Goal: Find specific page/section: Find specific page/section

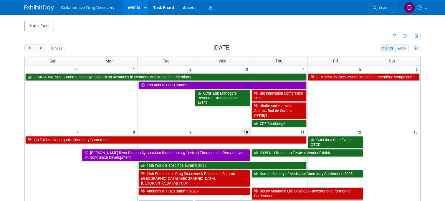
click at [369, 10] on li "Search" at bounding box center [382, 7] width 27 height 14
click at [380, 9] on span "Search" at bounding box center [384, 8] width 14 height 4
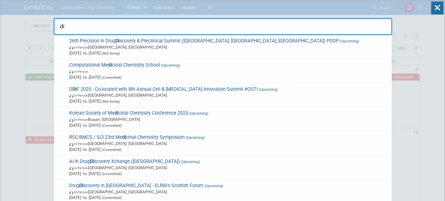
type input "d"
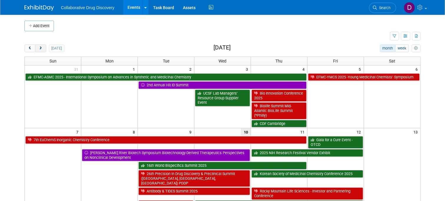
click at [40, 47] on span "next" at bounding box center [40, 49] width 4 height 4
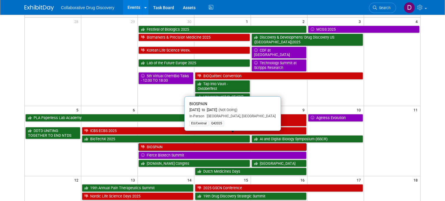
scroll to position [34, 0]
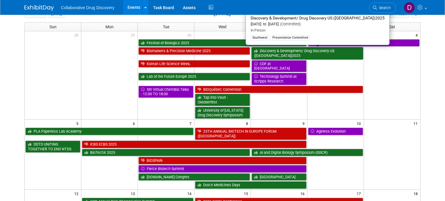
click at [288, 56] on link "Discovery & Development/ Drug Discovery US ([GEOGRAPHIC_DATA])2025" at bounding box center [308, 53] width 112 height 12
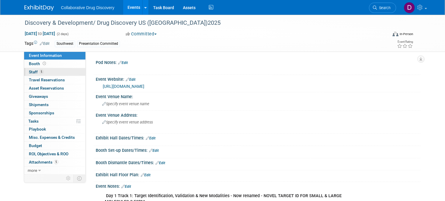
click at [63, 74] on link "5 Staff 5" at bounding box center [54, 72] width 61 height 8
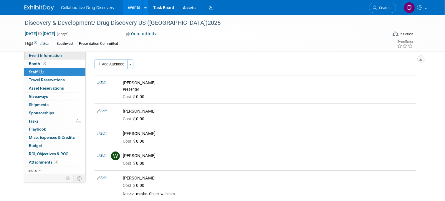
click at [67, 57] on link "Event Information" at bounding box center [54, 56] width 61 height 8
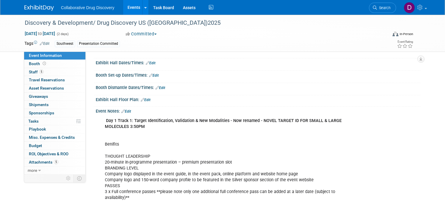
scroll to position [124, 0]
